Goal: Task Accomplishment & Management: Manage account settings

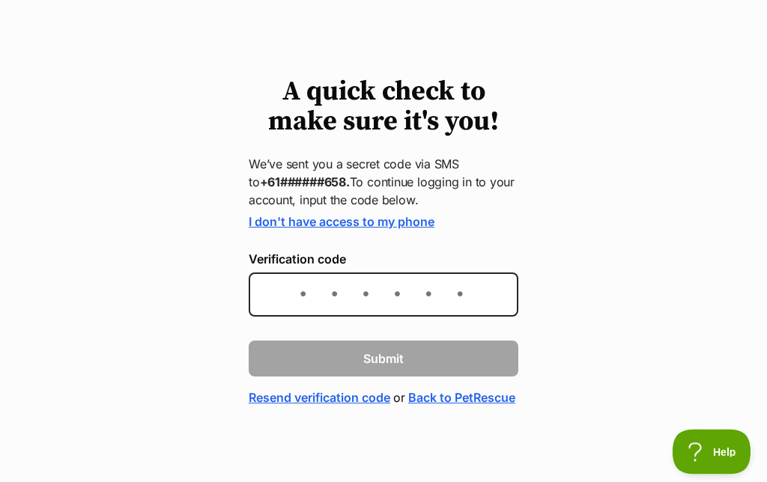
scroll to position [66, 0]
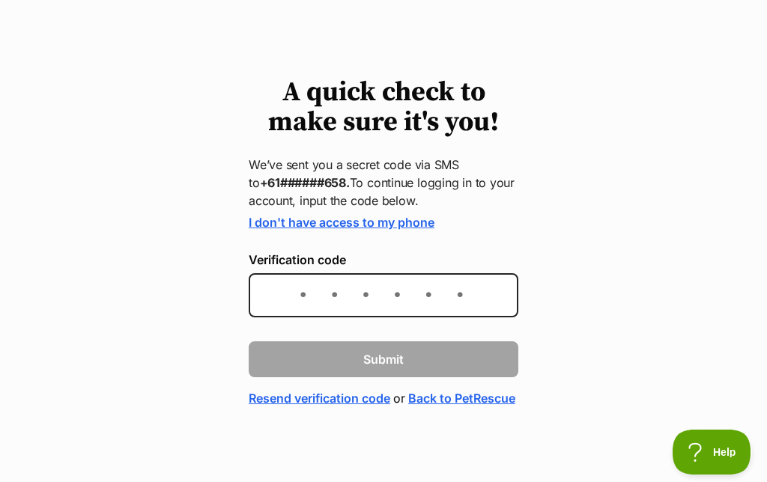
click at [373, 215] on link "I don't have access to my phone" at bounding box center [342, 222] width 186 height 15
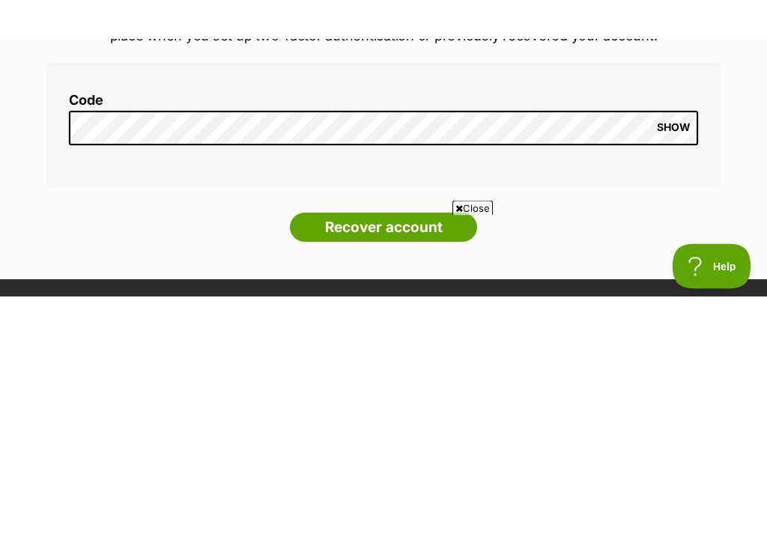
scroll to position [278, 0]
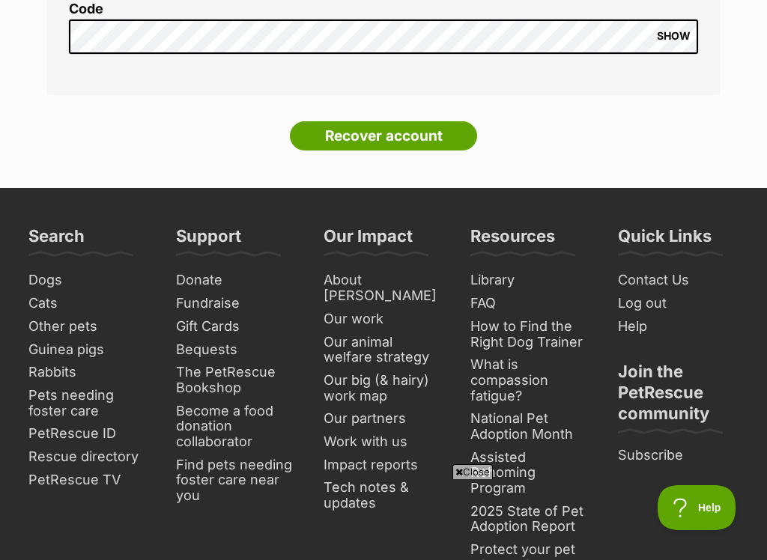
click at [372, 134] on input "Recover account" at bounding box center [383, 136] width 187 height 30
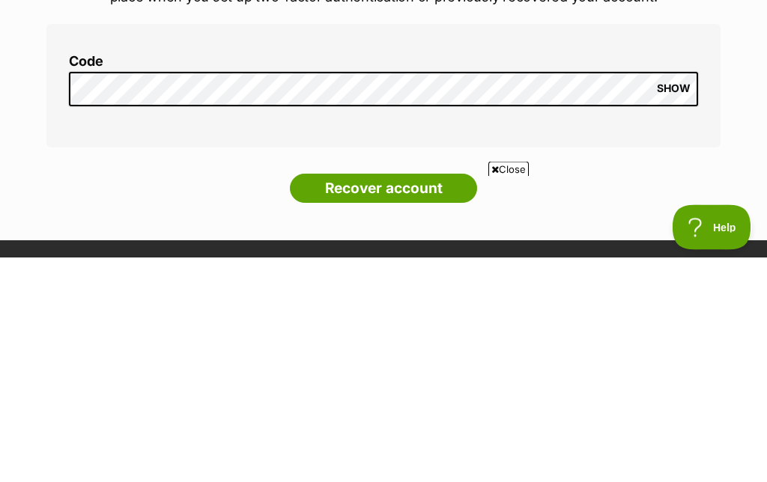
click at [383, 399] on input "Recover account" at bounding box center [383, 414] width 187 height 30
